Goal: Navigation & Orientation: Find specific page/section

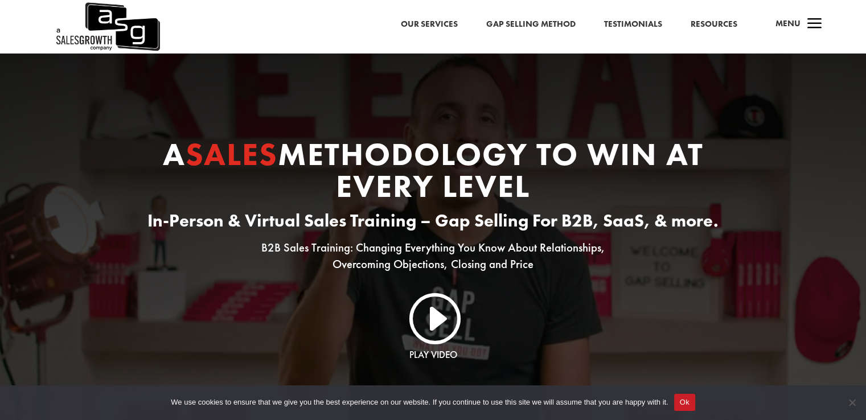
click at [420, 28] on link "Our Services" at bounding box center [429, 24] width 57 height 15
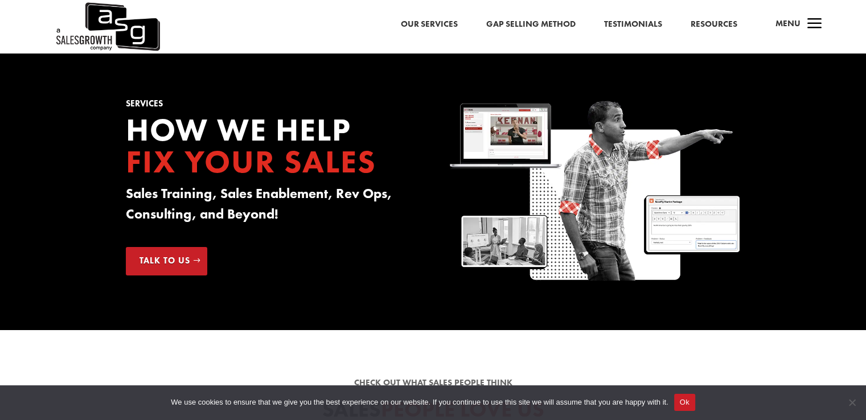
click at [714, 19] on link "Resources" at bounding box center [714, 24] width 47 height 15
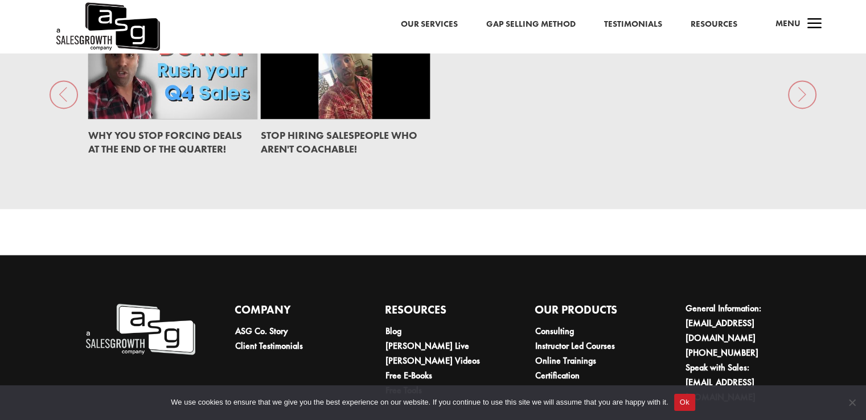
scroll to position [1751, 0]
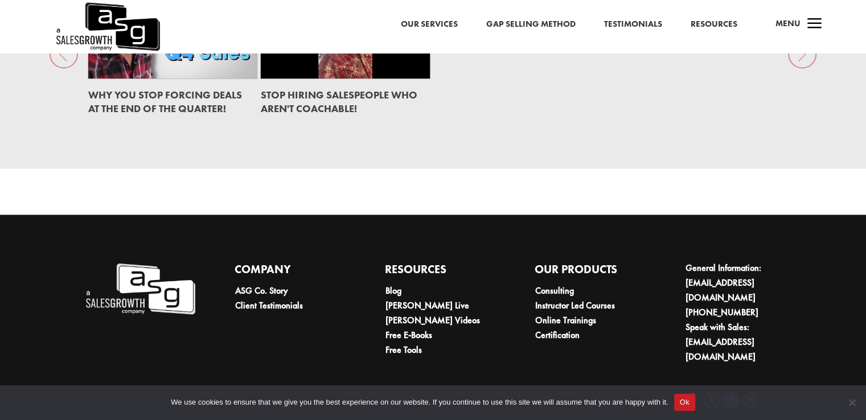
click at [729, 393] on link "Follow" at bounding box center [731, 400] width 15 height 15
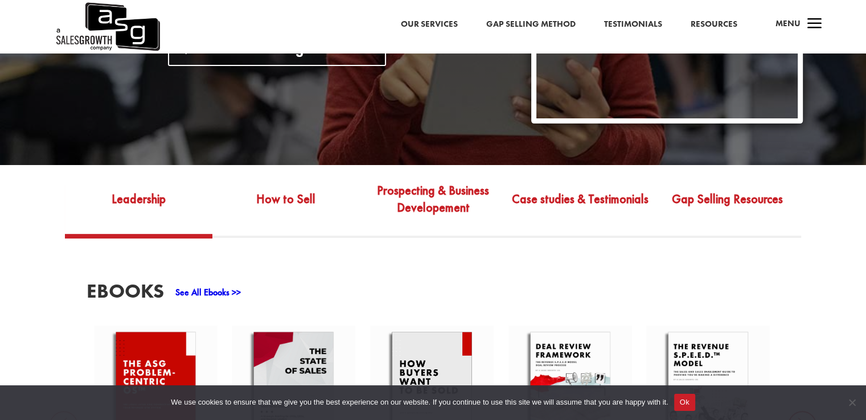
scroll to position [0, 0]
